Goal: Information Seeking & Learning: Learn about a topic

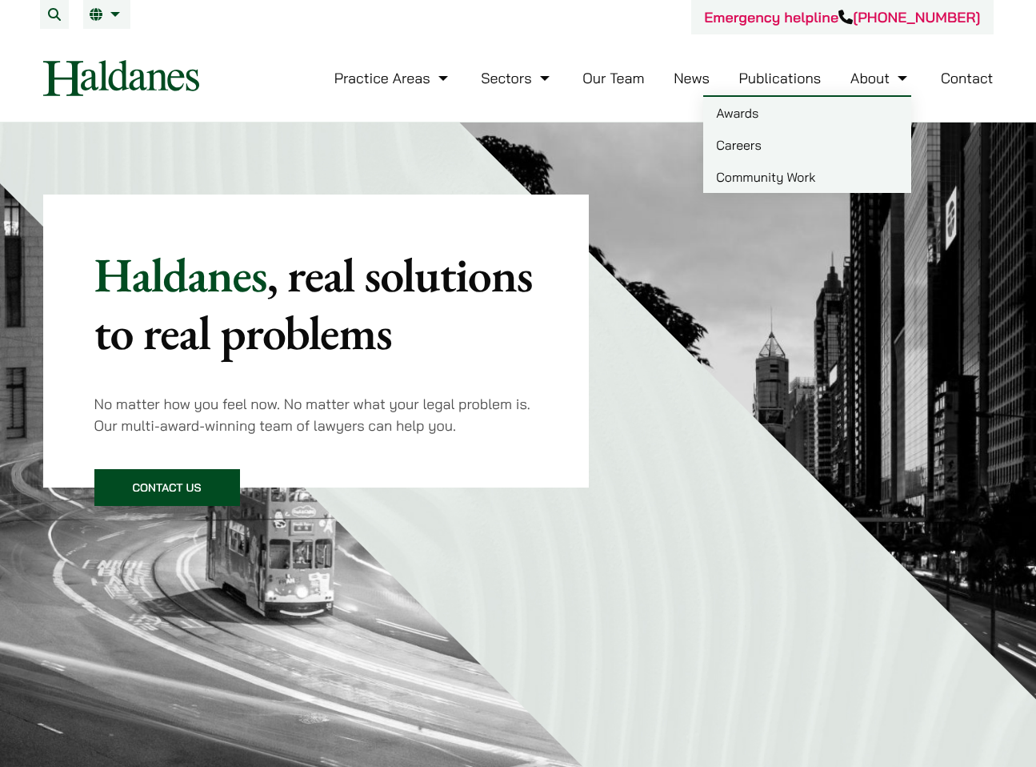
click at [750, 146] on link "Careers" at bounding box center [807, 145] width 208 height 32
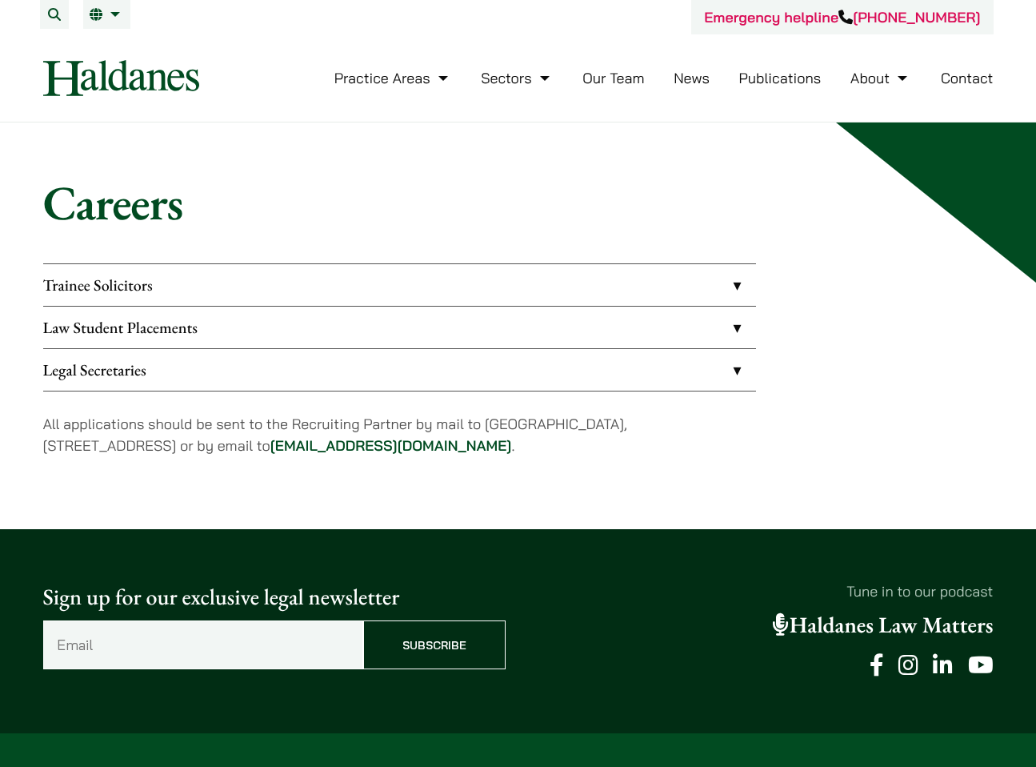
click at [630, 289] on link "Trainee Solicitors" at bounding box center [399, 285] width 713 height 42
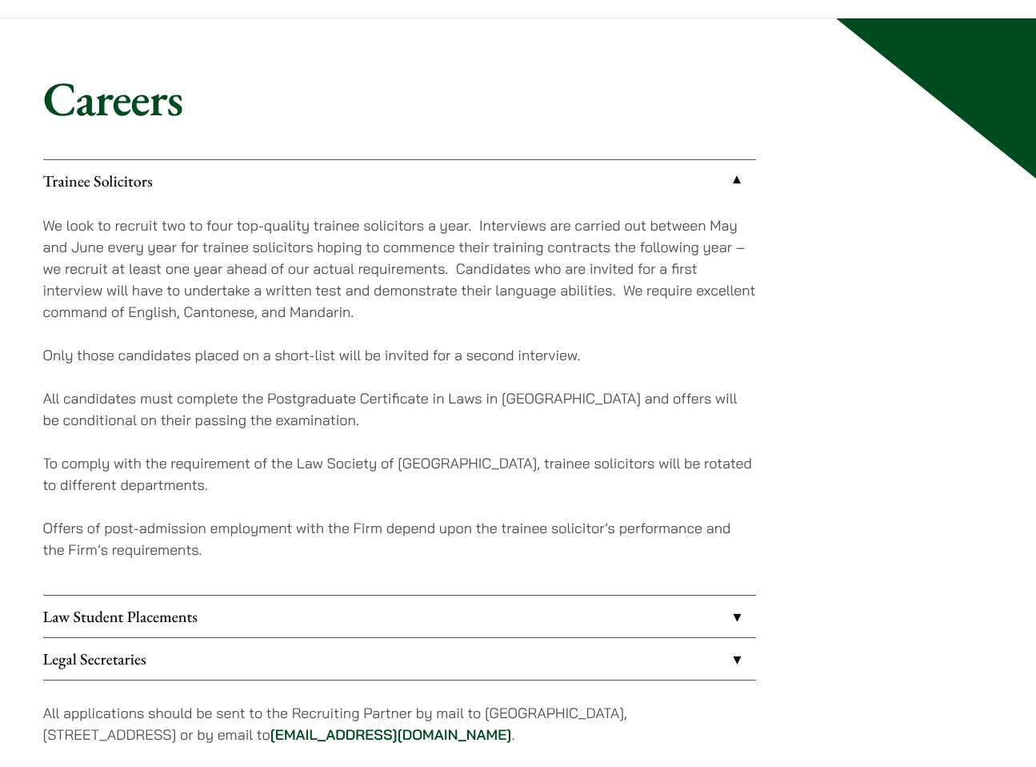
scroll to position [200, 0]
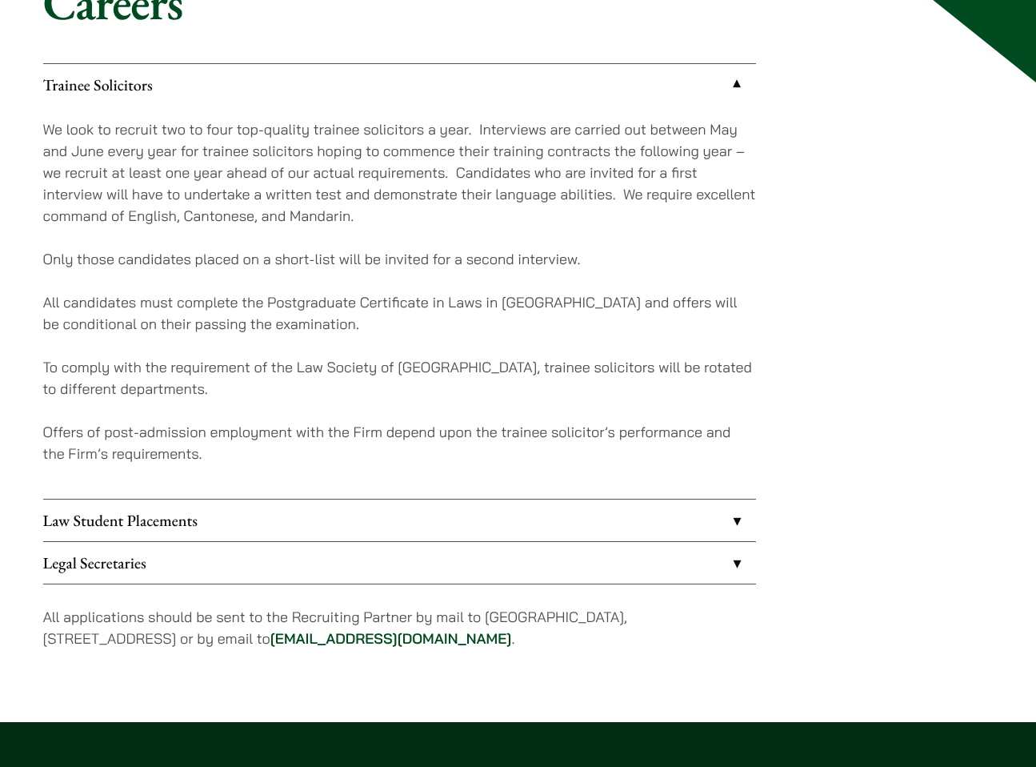
click at [570, 522] on link "Law Student Placements" at bounding box center [399, 520] width 713 height 42
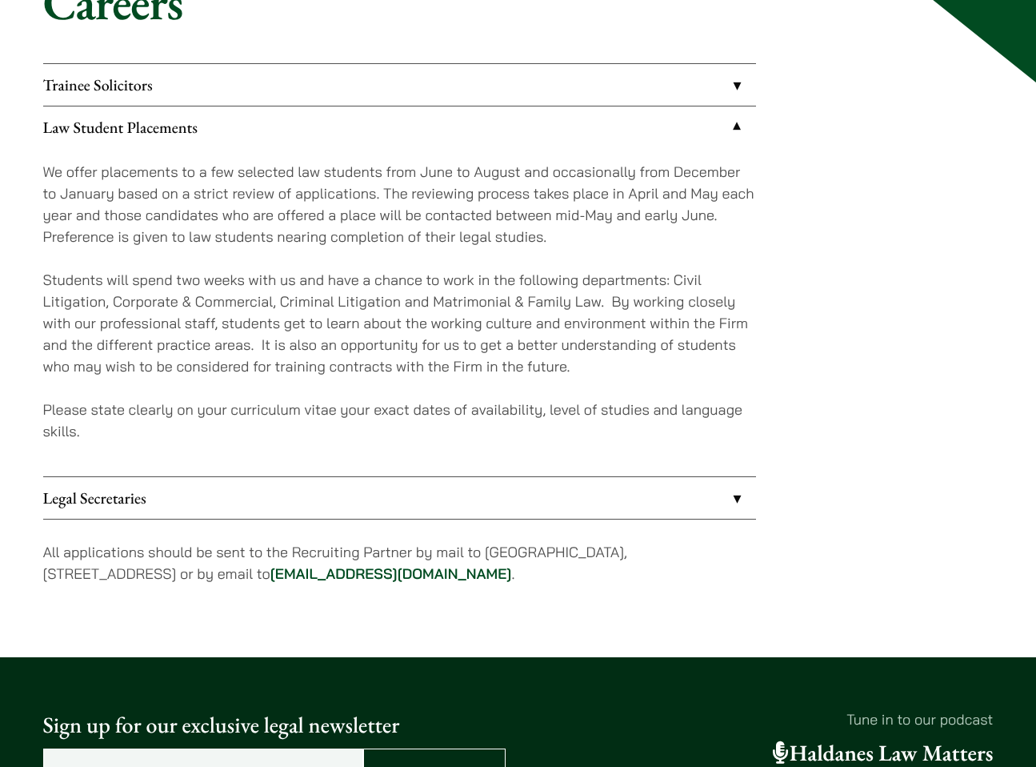
click at [586, 512] on link "Legal Secretaries" at bounding box center [399, 498] width 713 height 42
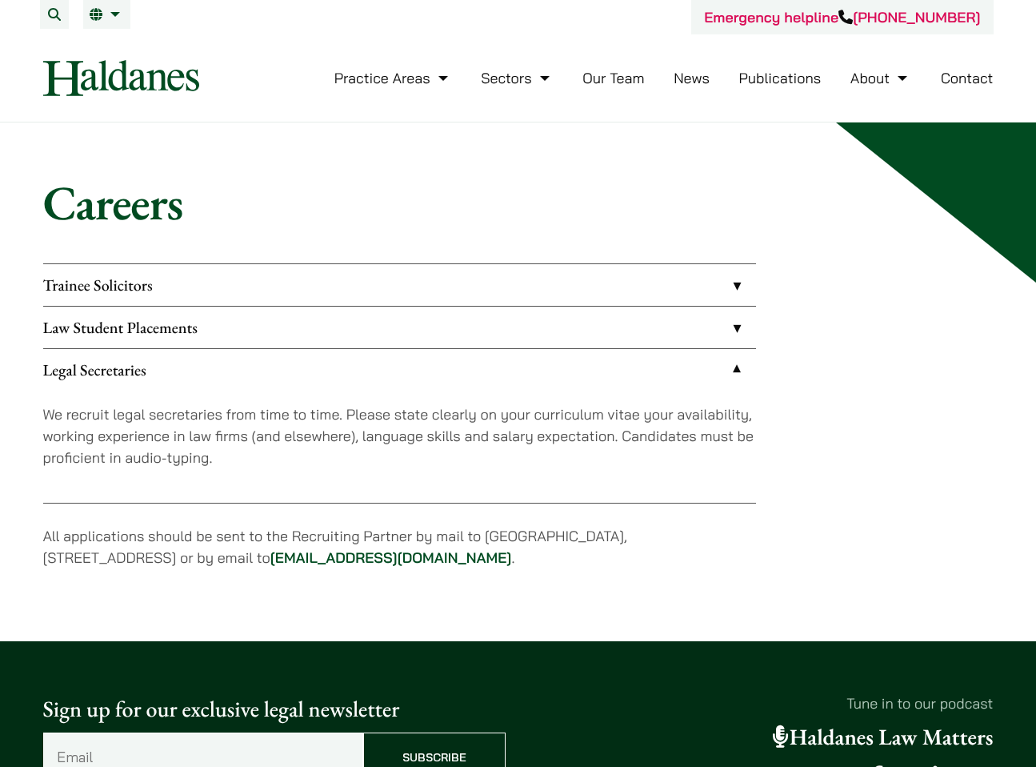
click at [620, 78] on link "Our Team" at bounding box center [613, 78] width 62 height 18
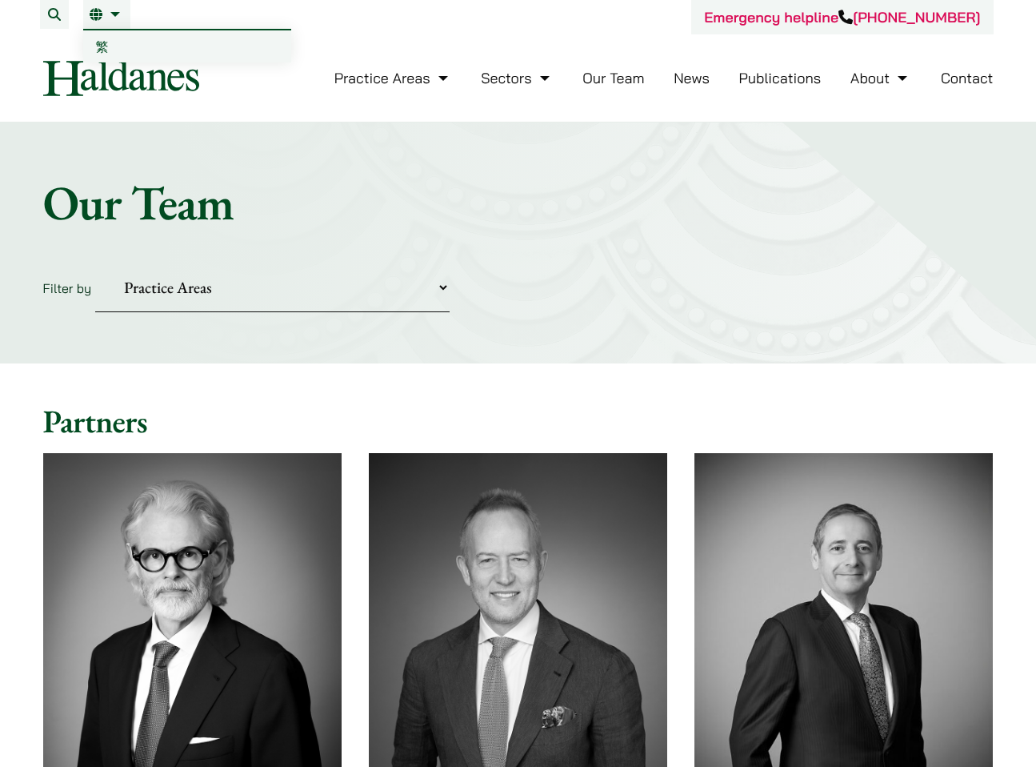
click at [108, 45] on span "繁" at bounding box center [102, 46] width 13 height 16
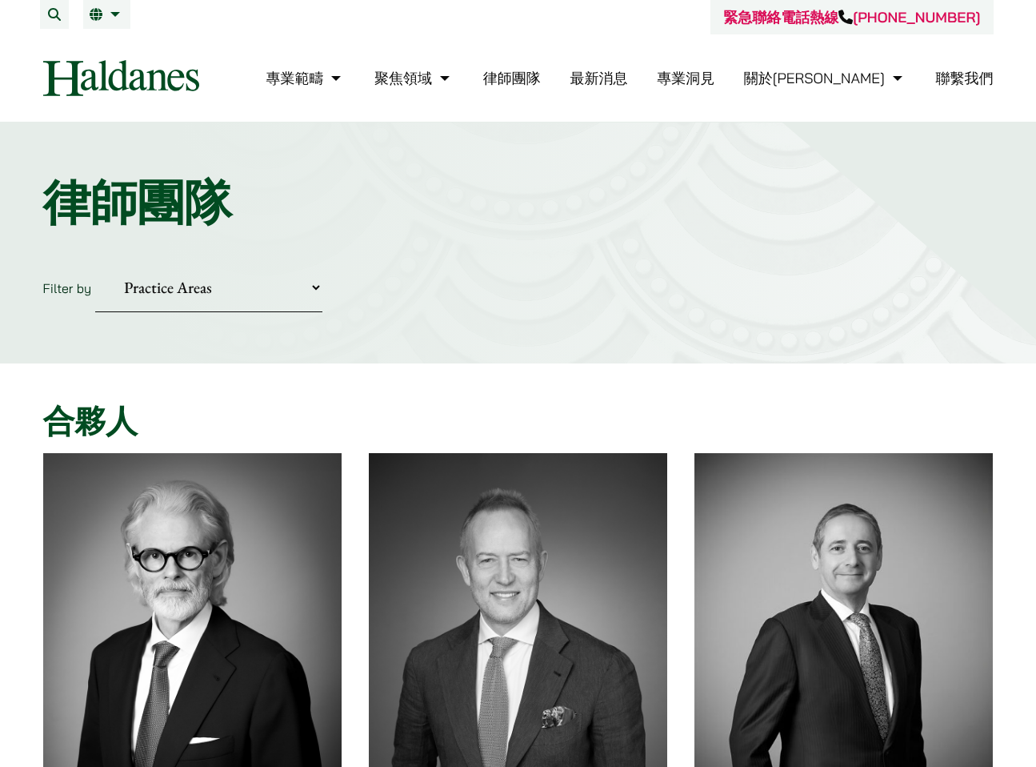
click at [627, 86] on li "最新消息" at bounding box center [599, 78] width 58 height 34
click at [627, 82] on link "最新消息" at bounding box center [599, 78] width 58 height 18
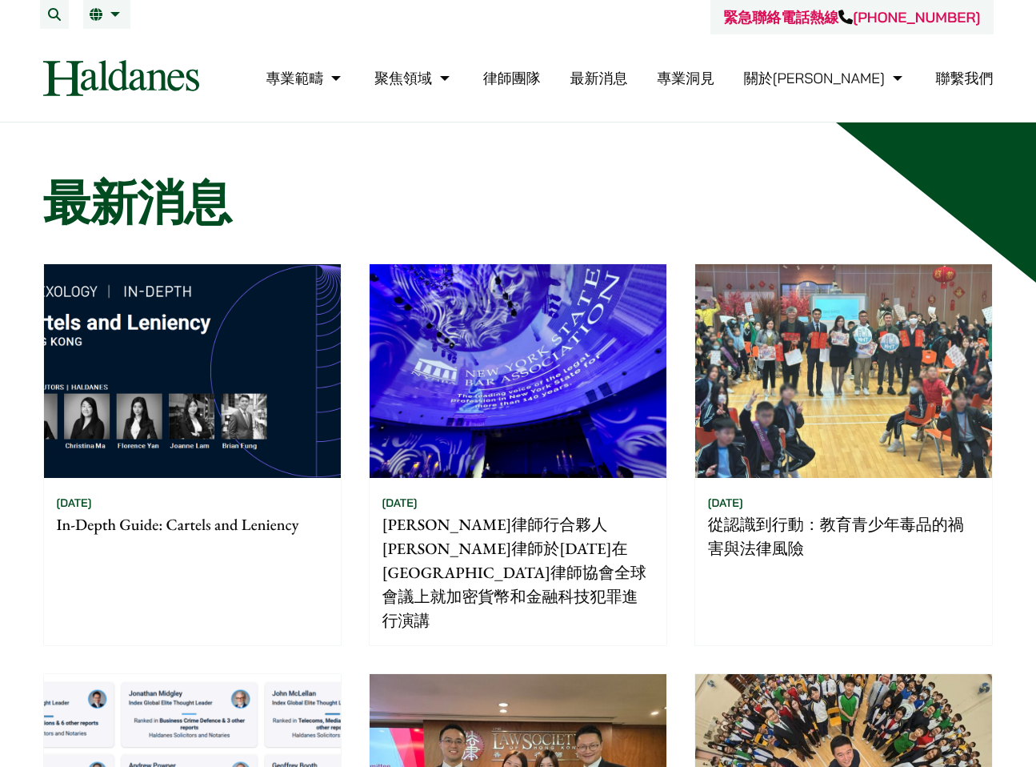
click at [627, 78] on link "最新消息" at bounding box center [599, 78] width 58 height 18
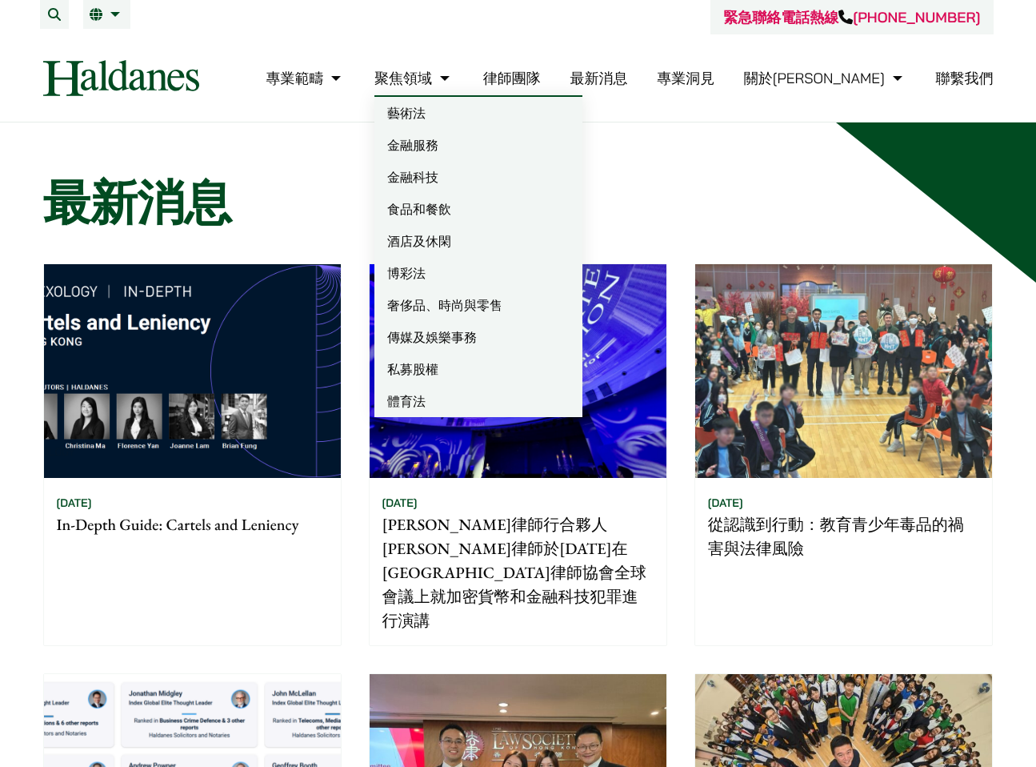
click at [506, 394] on link "體育法" at bounding box center [478, 401] width 208 height 32
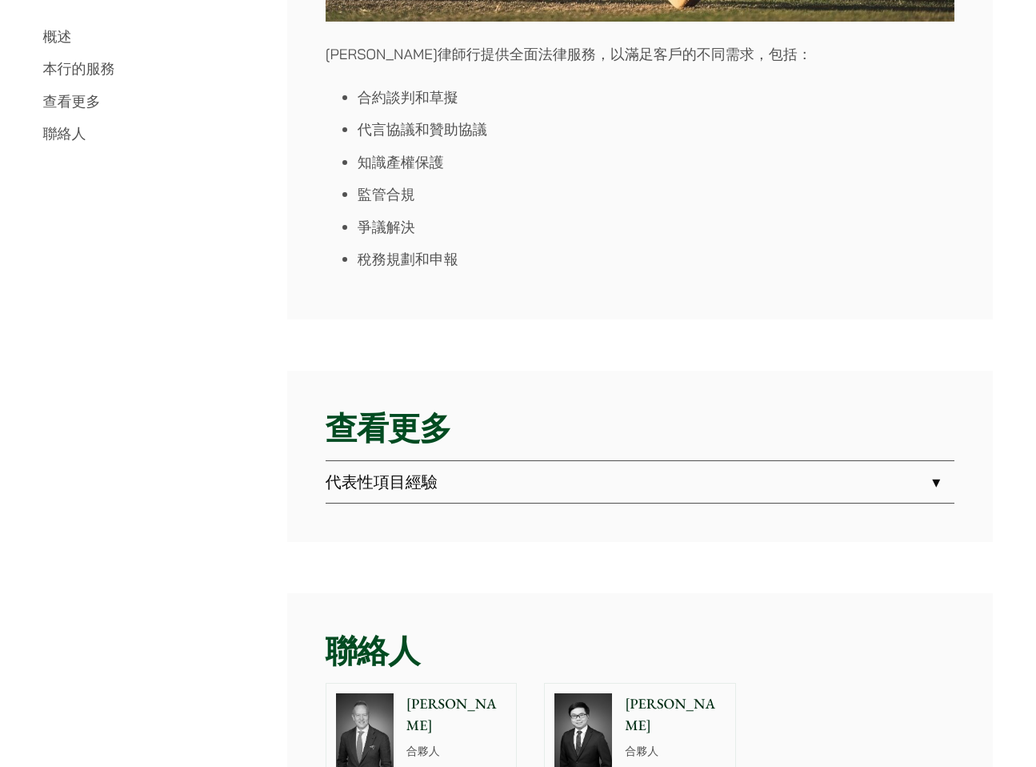
scroll to position [2600, 0]
